Goal: Task Accomplishment & Management: Complete application form

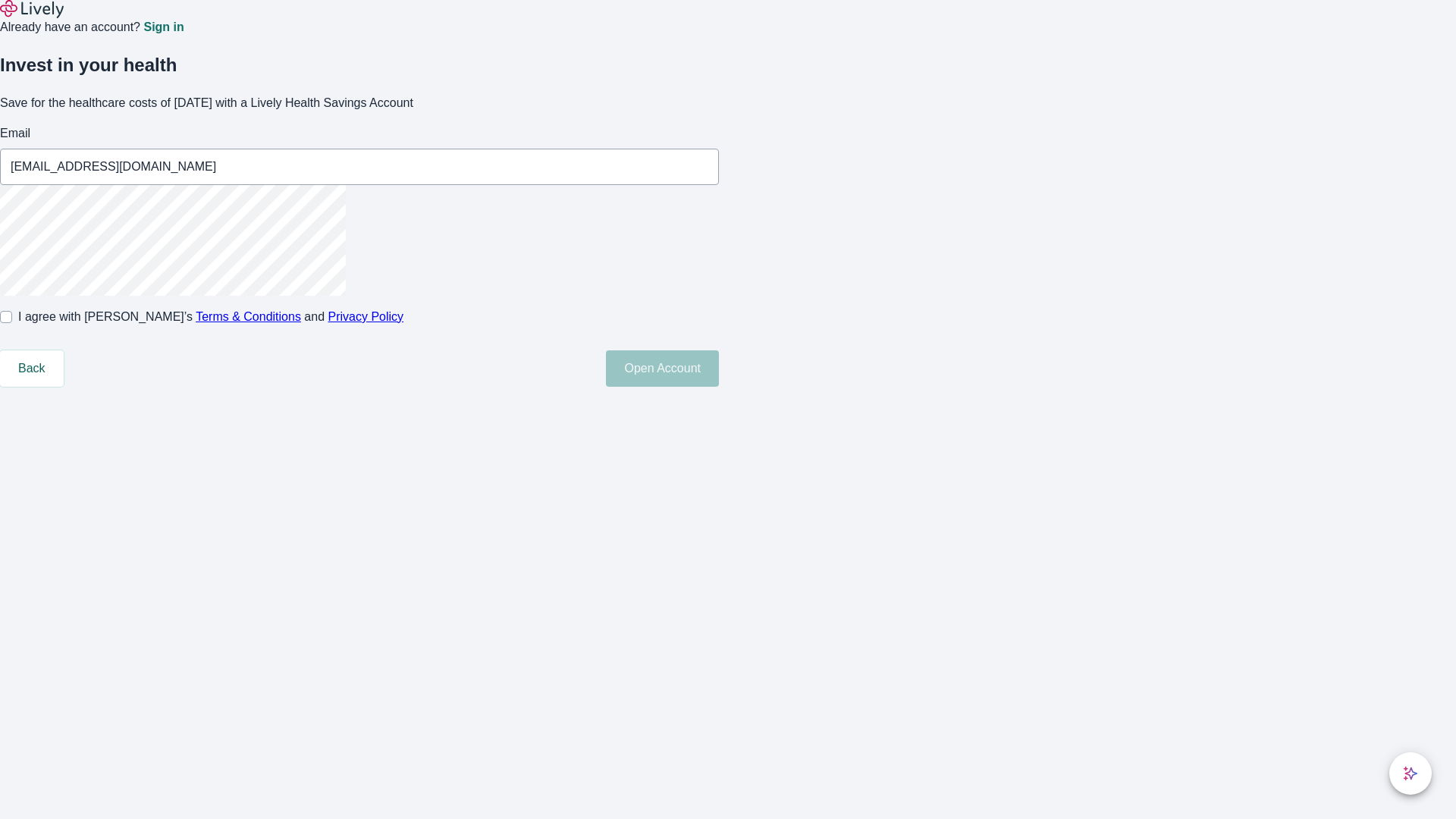
click at [12, 323] on input "I agree with Lively’s Terms & Conditions and Privacy Policy" at bounding box center [6, 317] width 12 height 12
checkbox input "true"
click at [719, 387] on button "Open Account" at bounding box center [662, 368] width 113 height 36
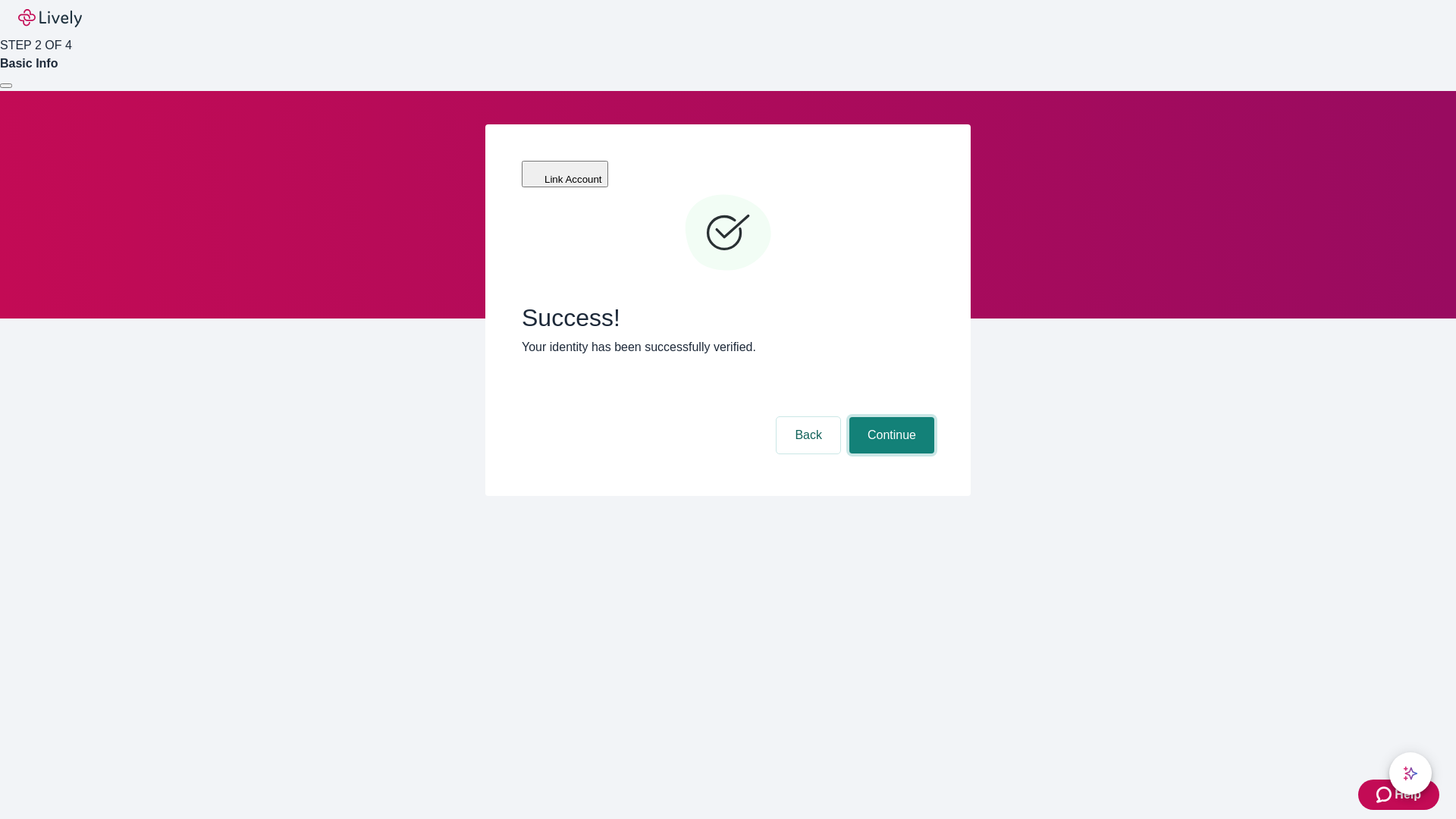
click at [890, 417] on button "Continue" at bounding box center [892, 435] width 85 height 36
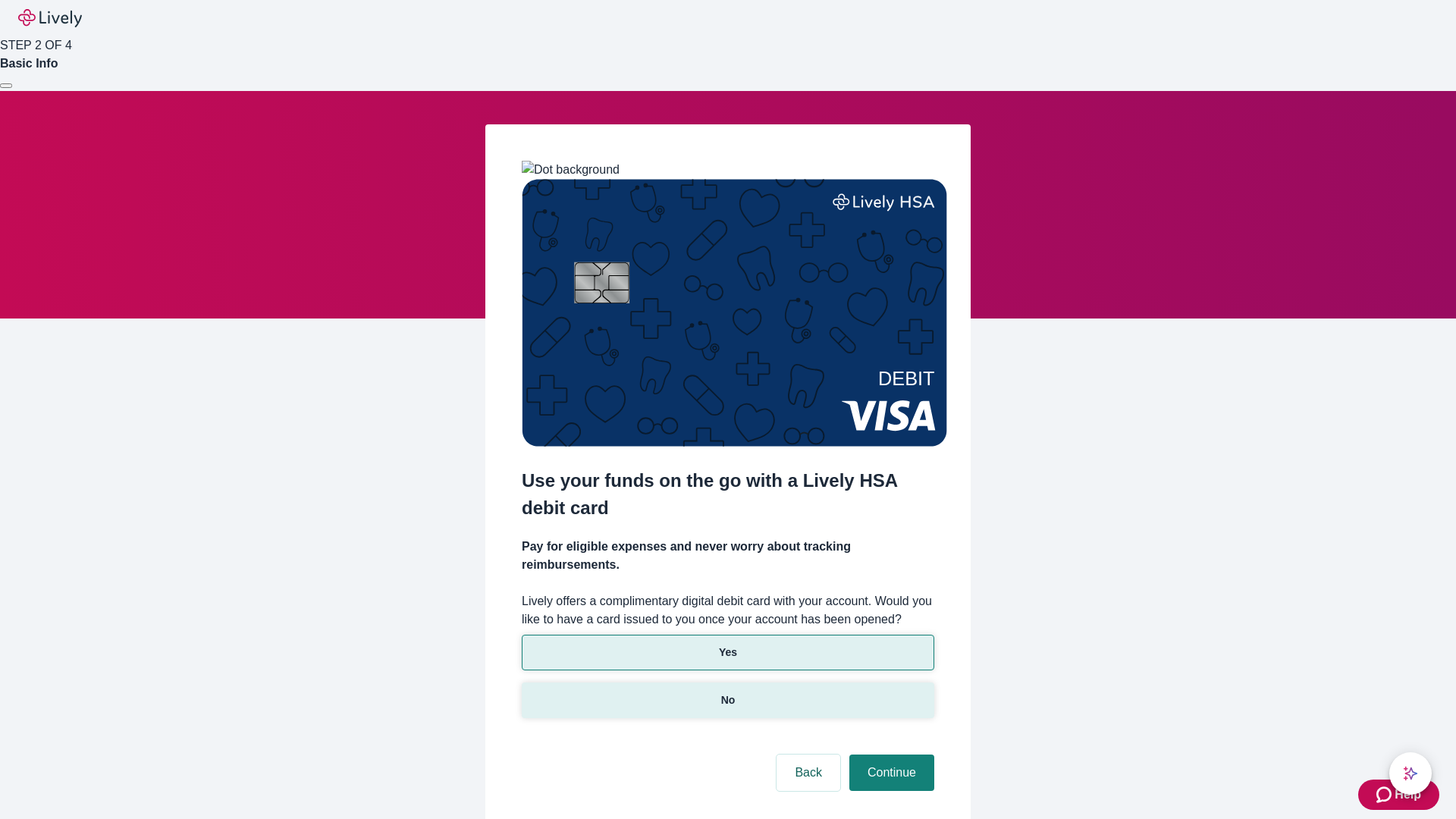
click at [727, 693] on p "No" at bounding box center [728, 700] width 14 height 16
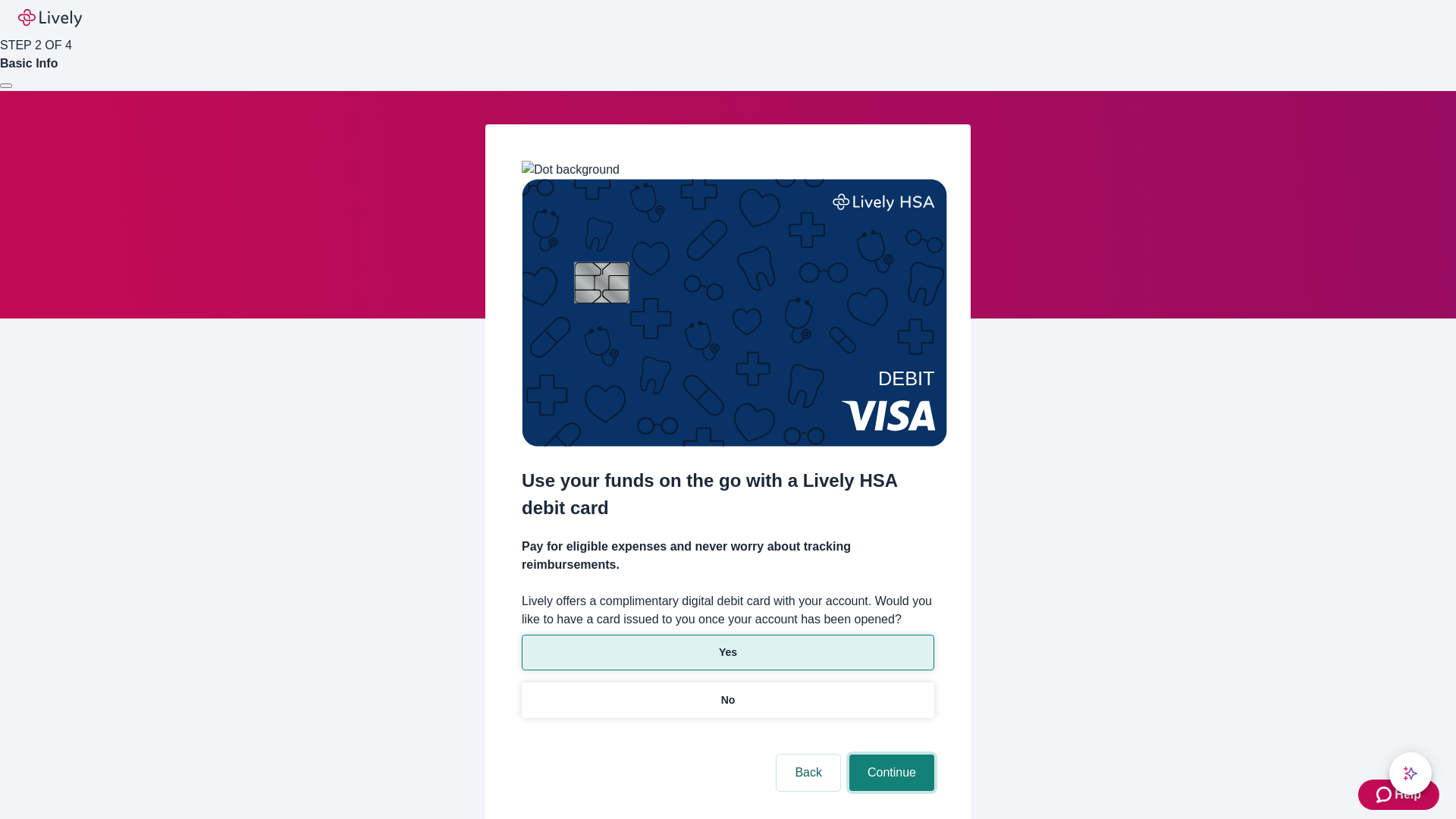
click at [890, 754] on button "Continue" at bounding box center [892, 772] width 85 height 36
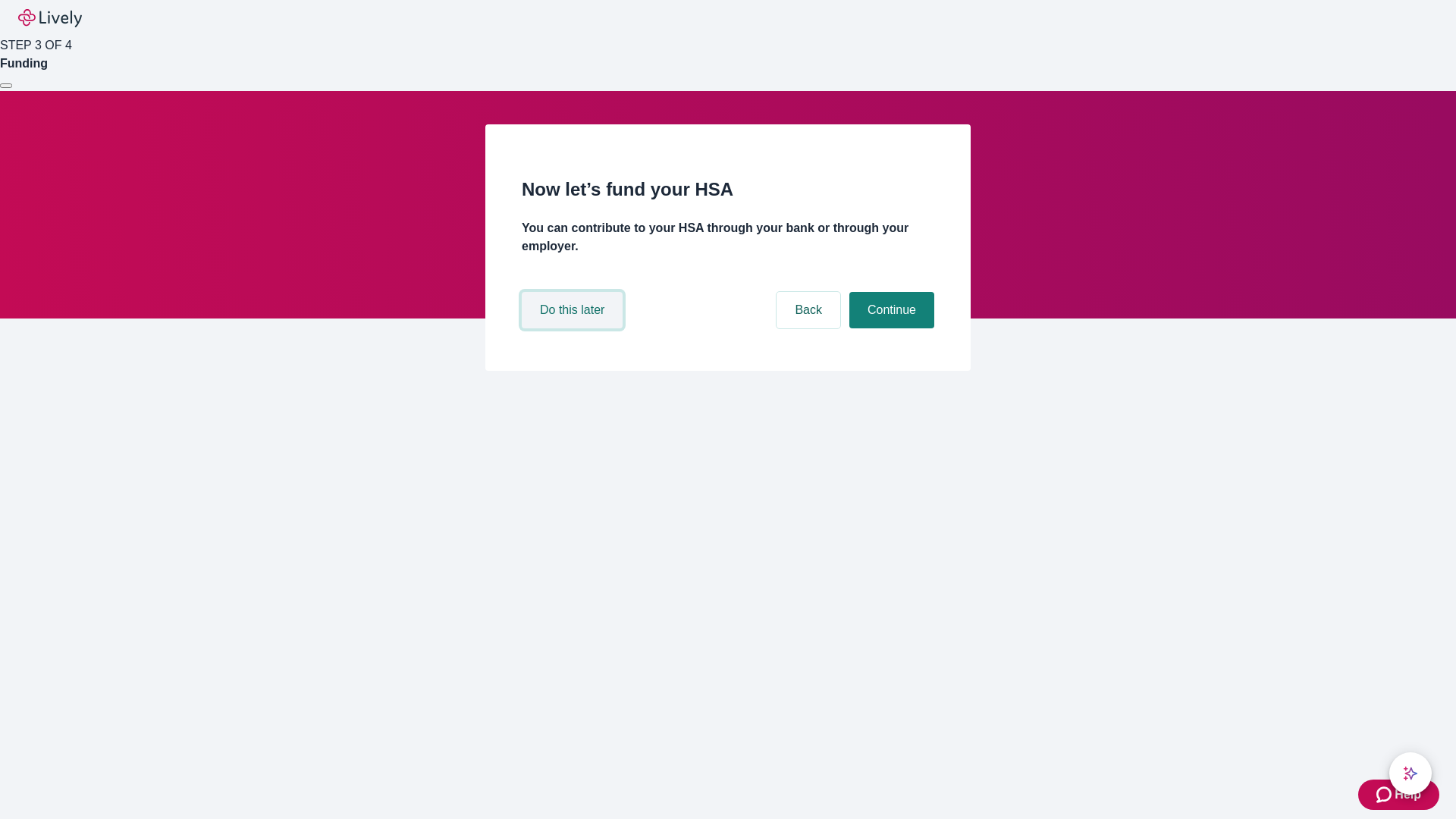
click at [574, 328] on button "Do this later" at bounding box center [572, 309] width 101 height 36
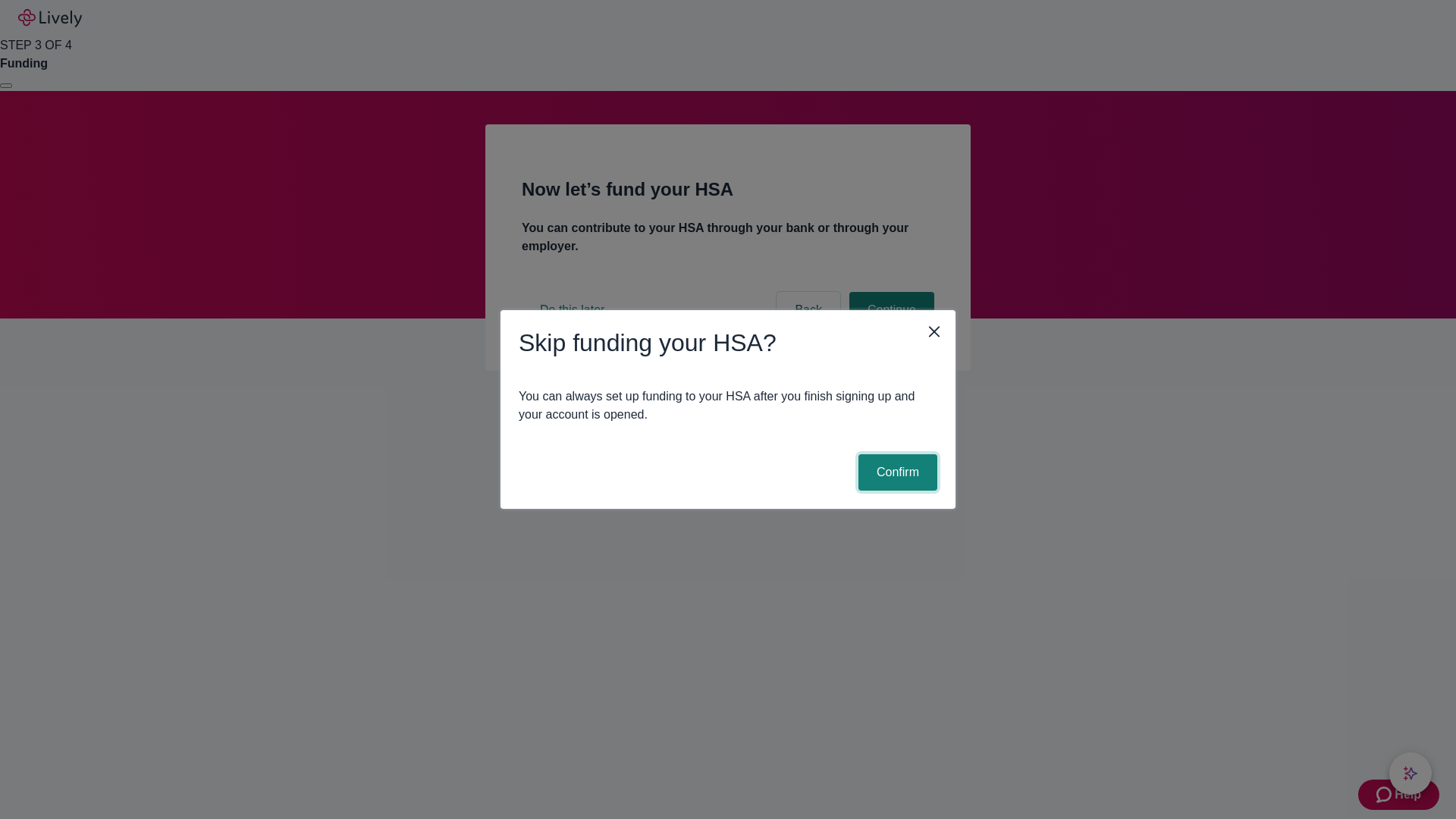
click at [895, 473] on button "Confirm" at bounding box center [898, 472] width 79 height 36
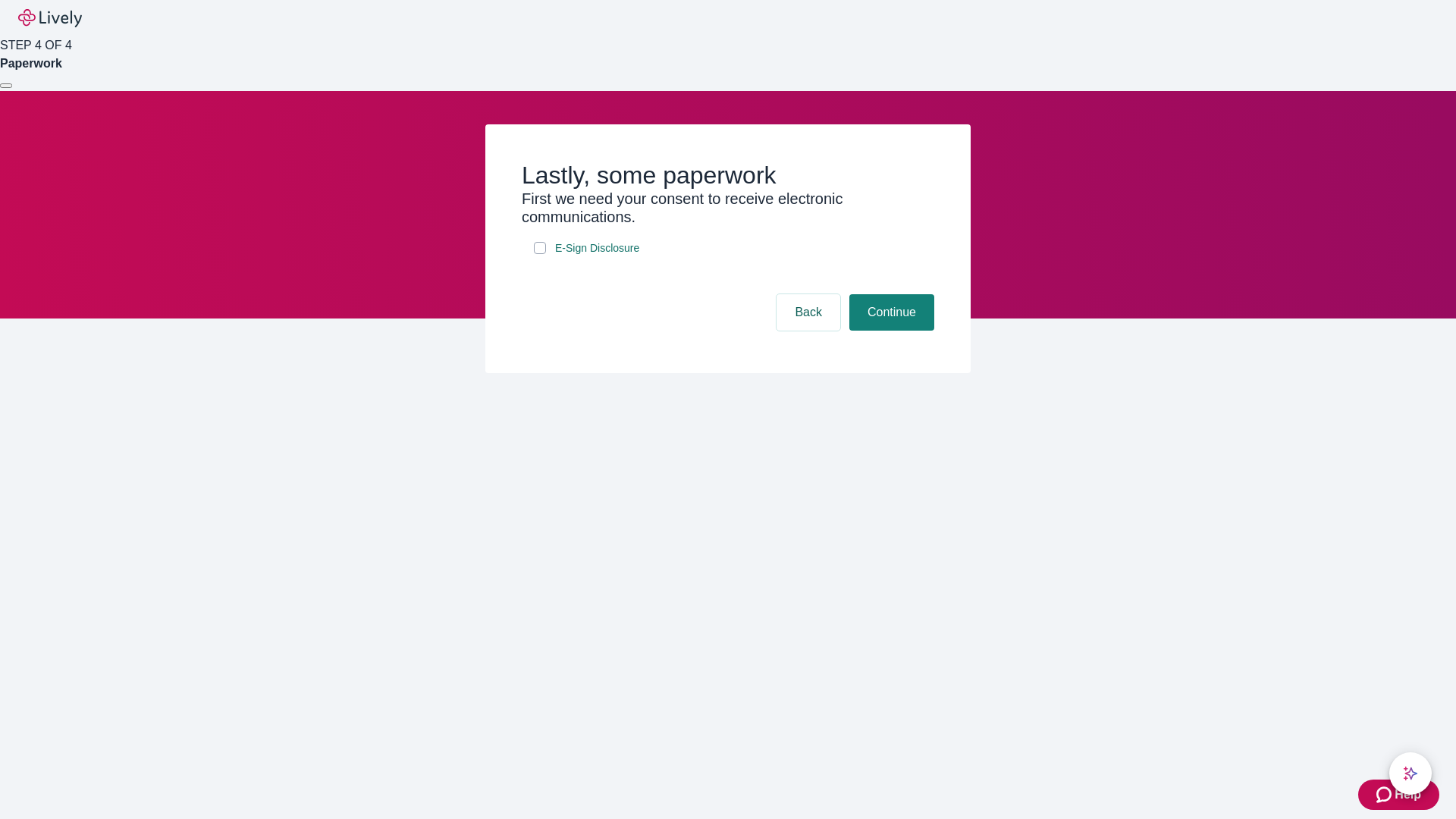
click at [540, 254] on input "E-Sign Disclosure" at bounding box center [539, 248] width 12 height 12
checkbox input "true"
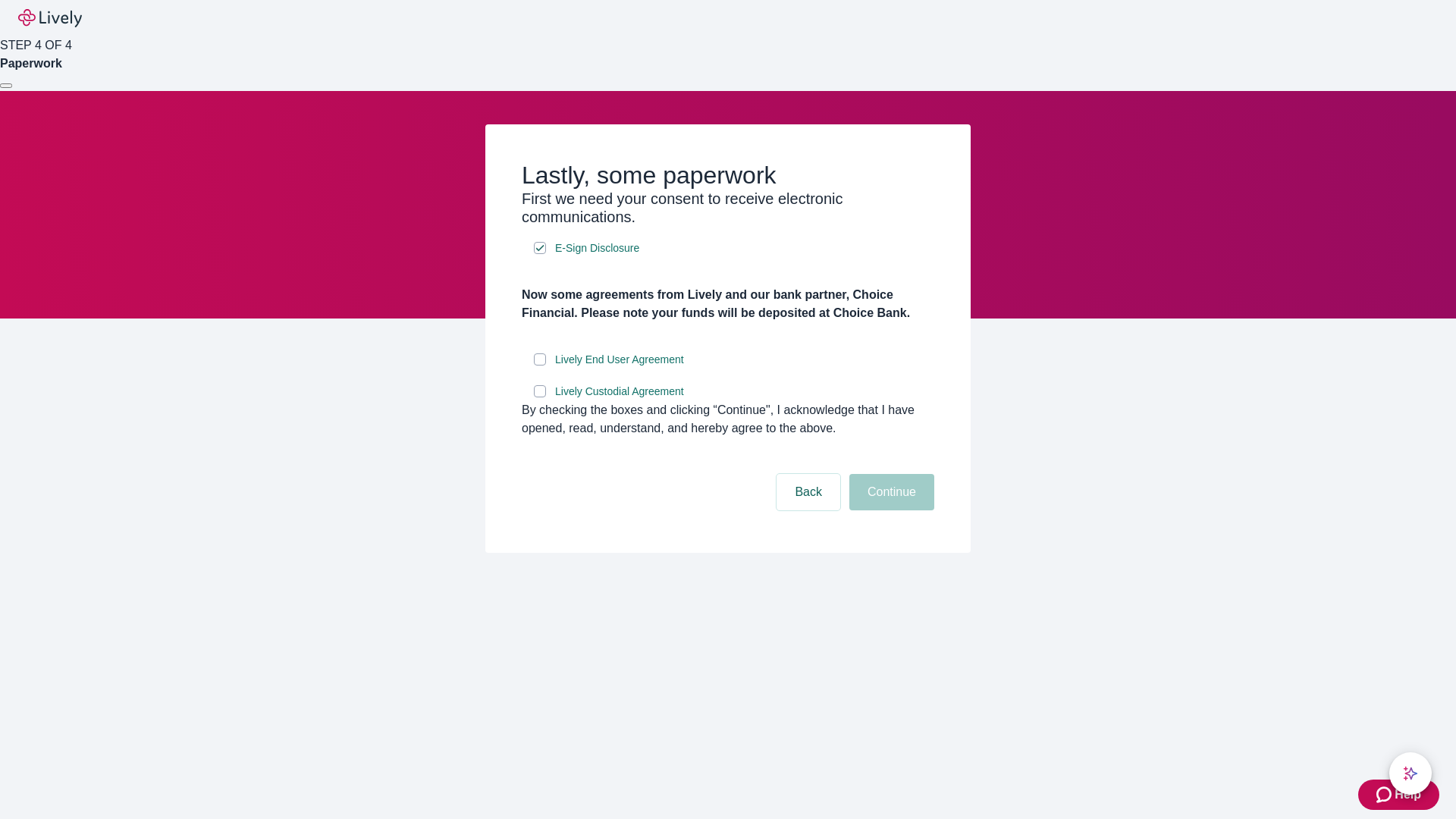
click at [540, 366] on input "Lively End User Agreement" at bounding box center [539, 359] width 12 height 12
checkbox input "true"
click at [540, 397] on input "Lively Custodial Agreement" at bounding box center [539, 391] width 12 height 12
checkbox input "true"
click at [890, 510] on button "Continue" at bounding box center [892, 492] width 85 height 36
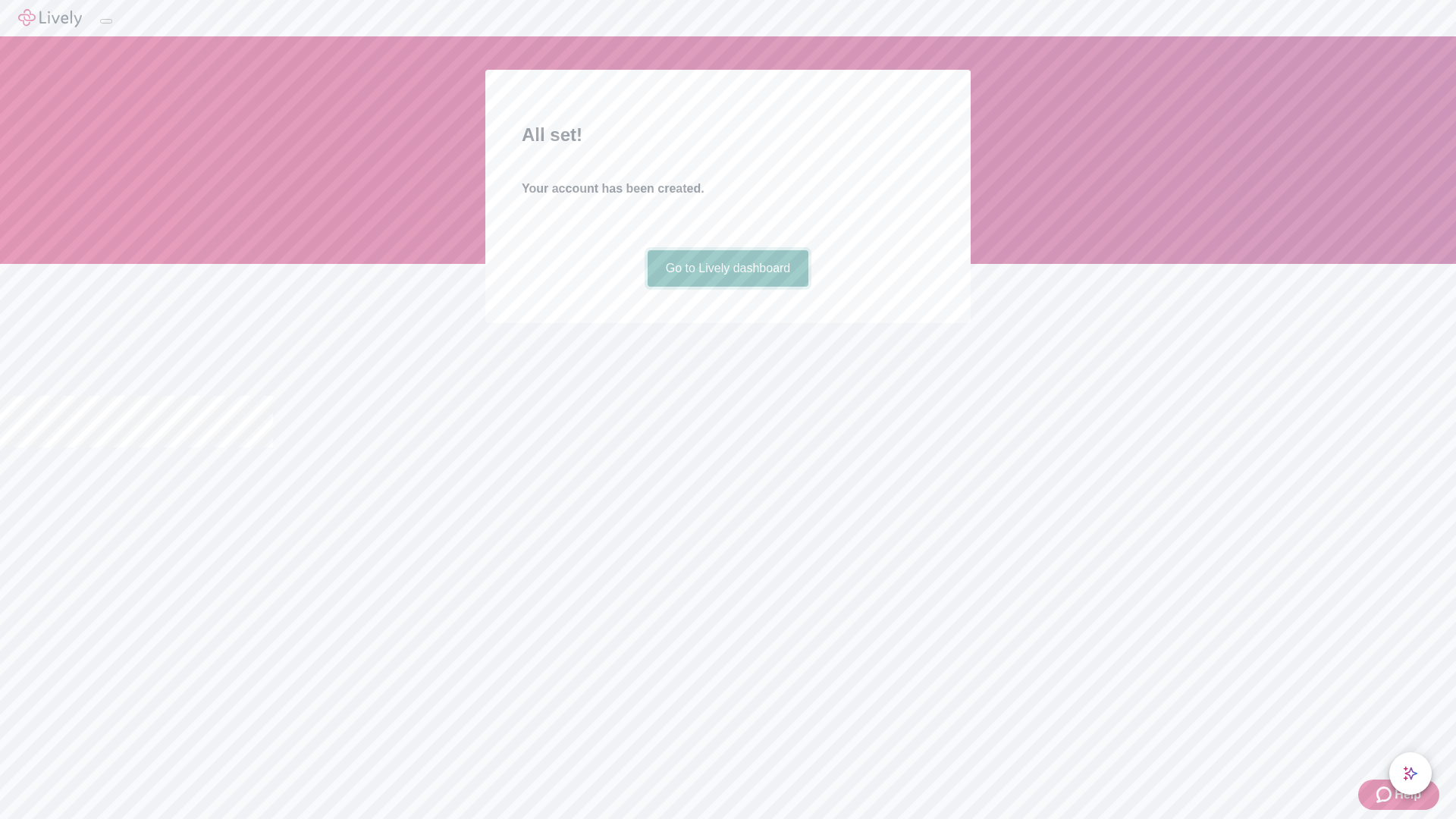
click at [727, 287] on link "Go to Lively dashboard" at bounding box center [728, 268] width 162 height 36
